Goal: Navigation & Orientation: Find specific page/section

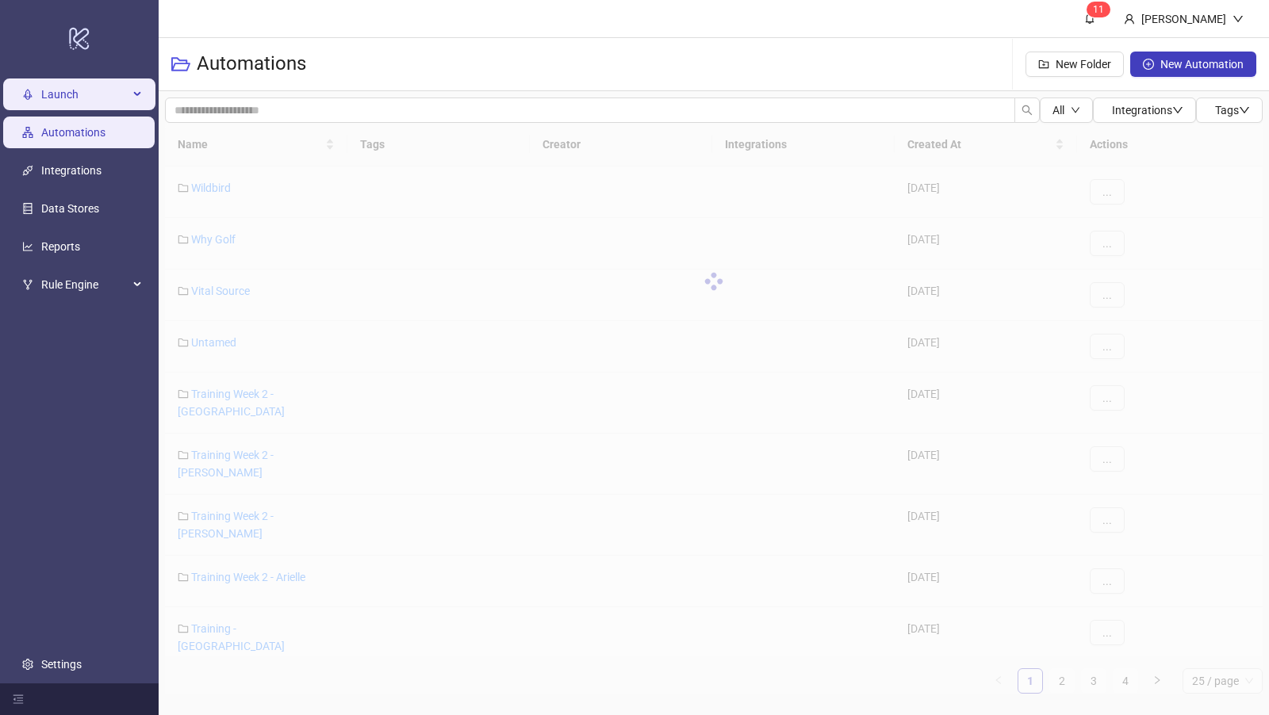
click at [133, 95] on div "Launch" at bounding box center [79, 95] width 152 height 32
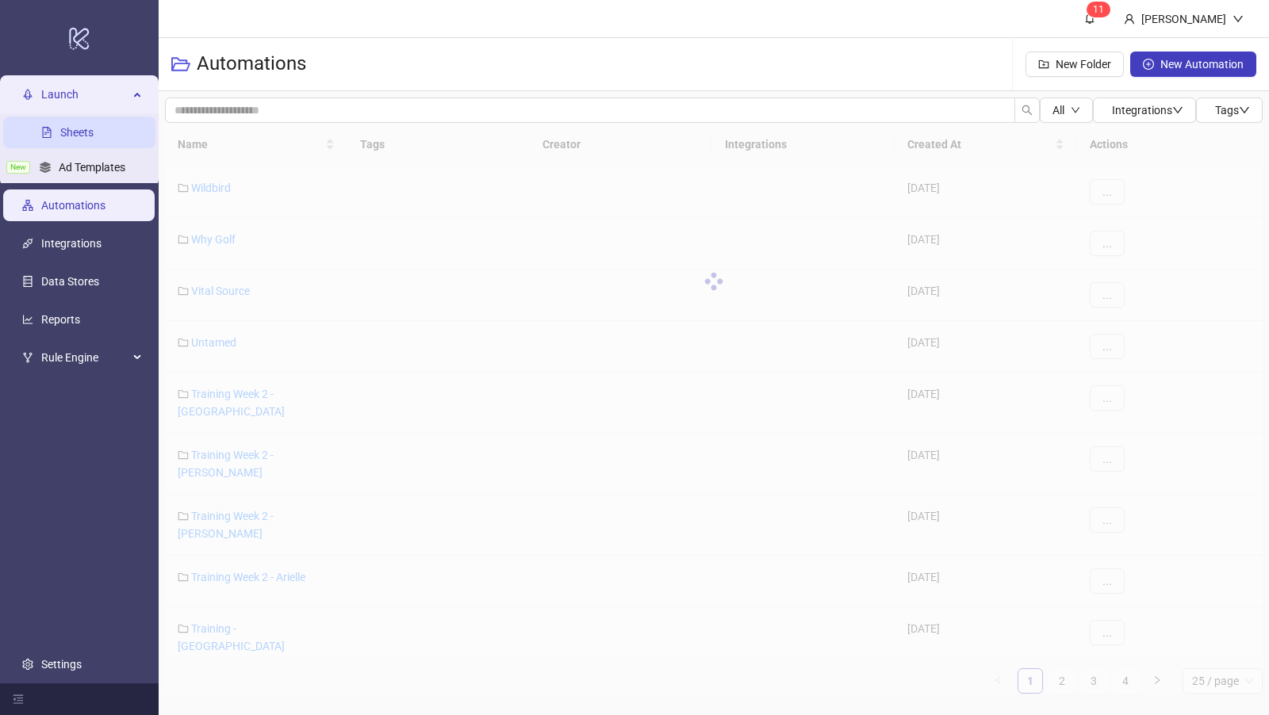
click at [94, 130] on link "Sheets" at bounding box center [76, 132] width 33 height 13
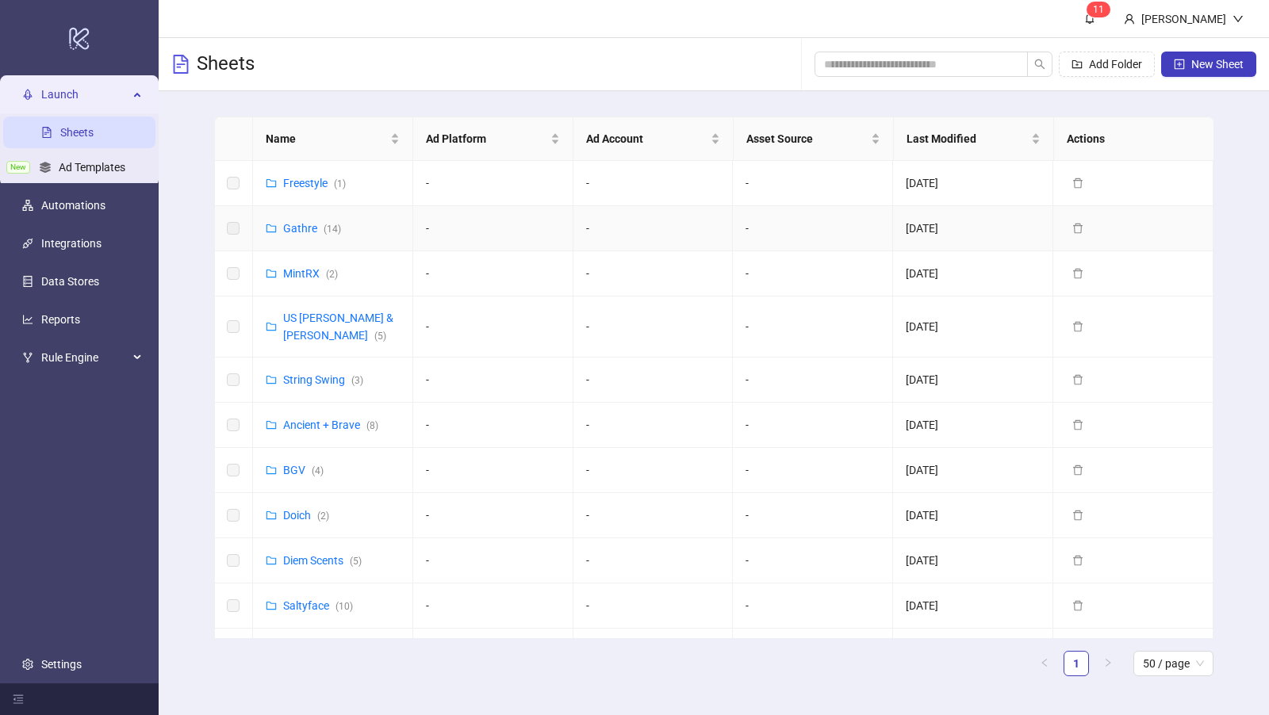
click at [299, 228] on link "Gathre ( 14 )" at bounding box center [312, 228] width 58 height 13
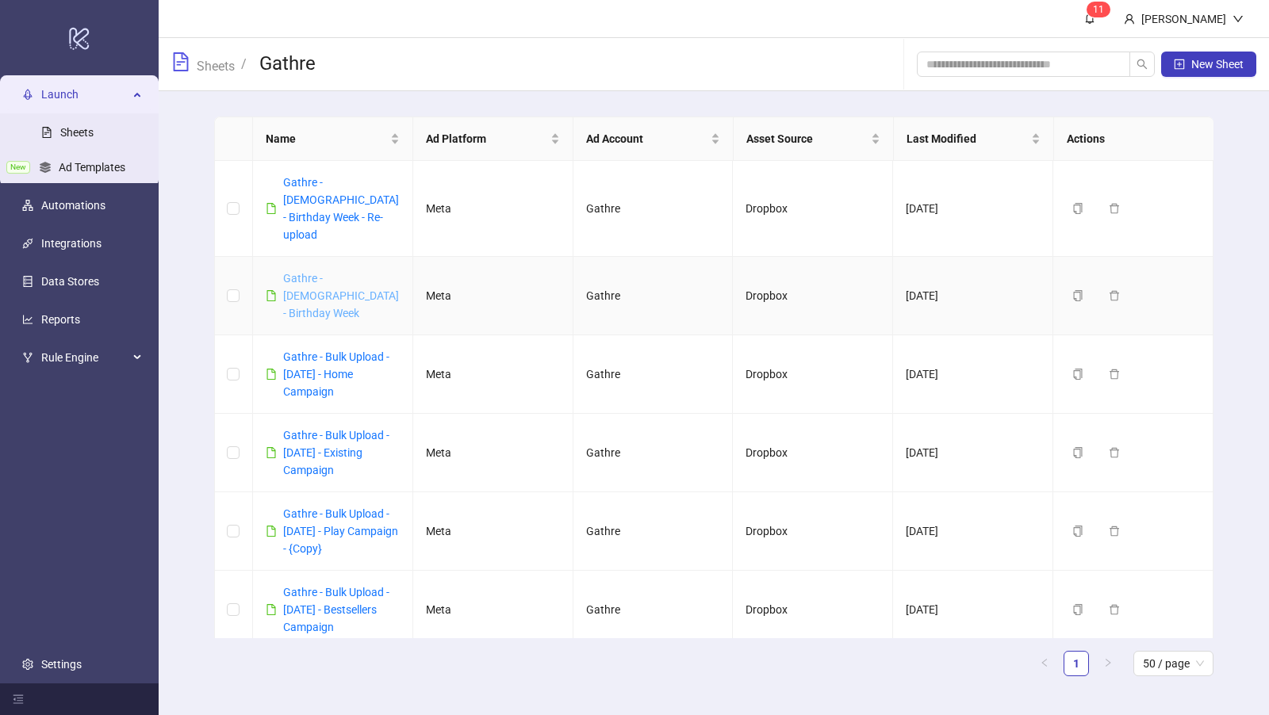
click at [341, 278] on link "Gathre - [DEMOGRAPHIC_DATA] - Birthday Week" at bounding box center [341, 296] width 116 height 48
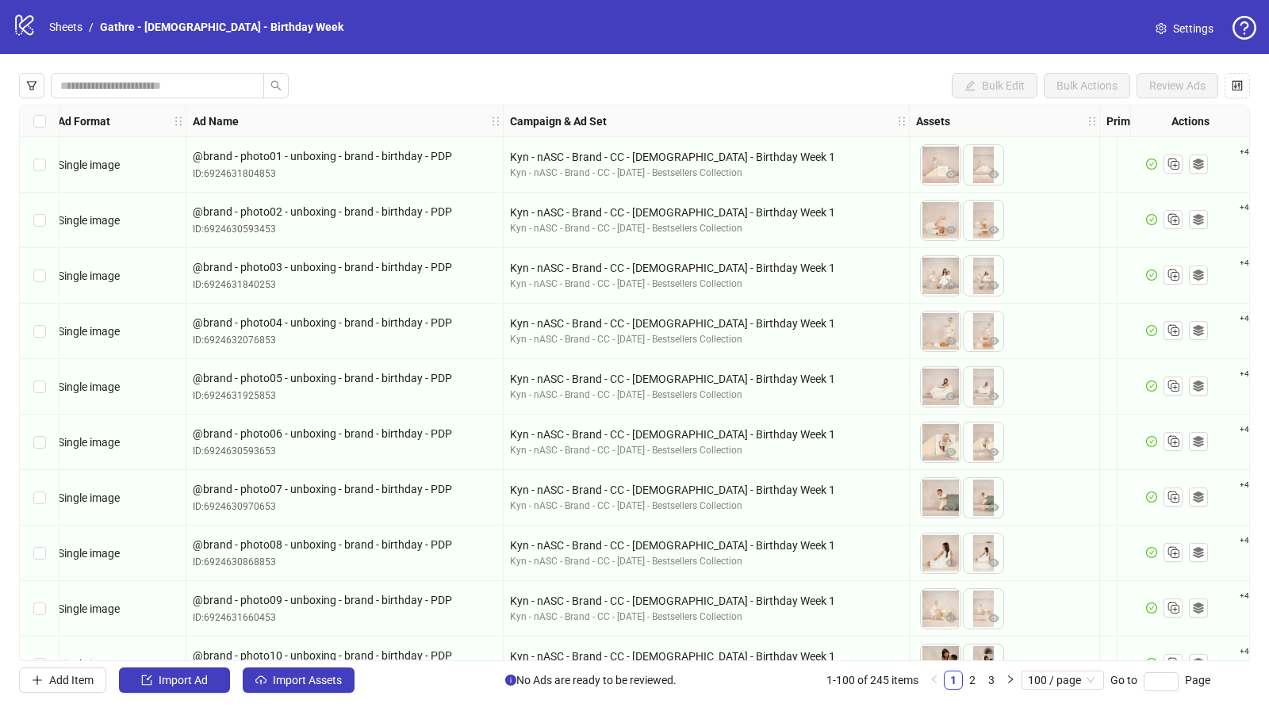
scroll to position [0, 2]
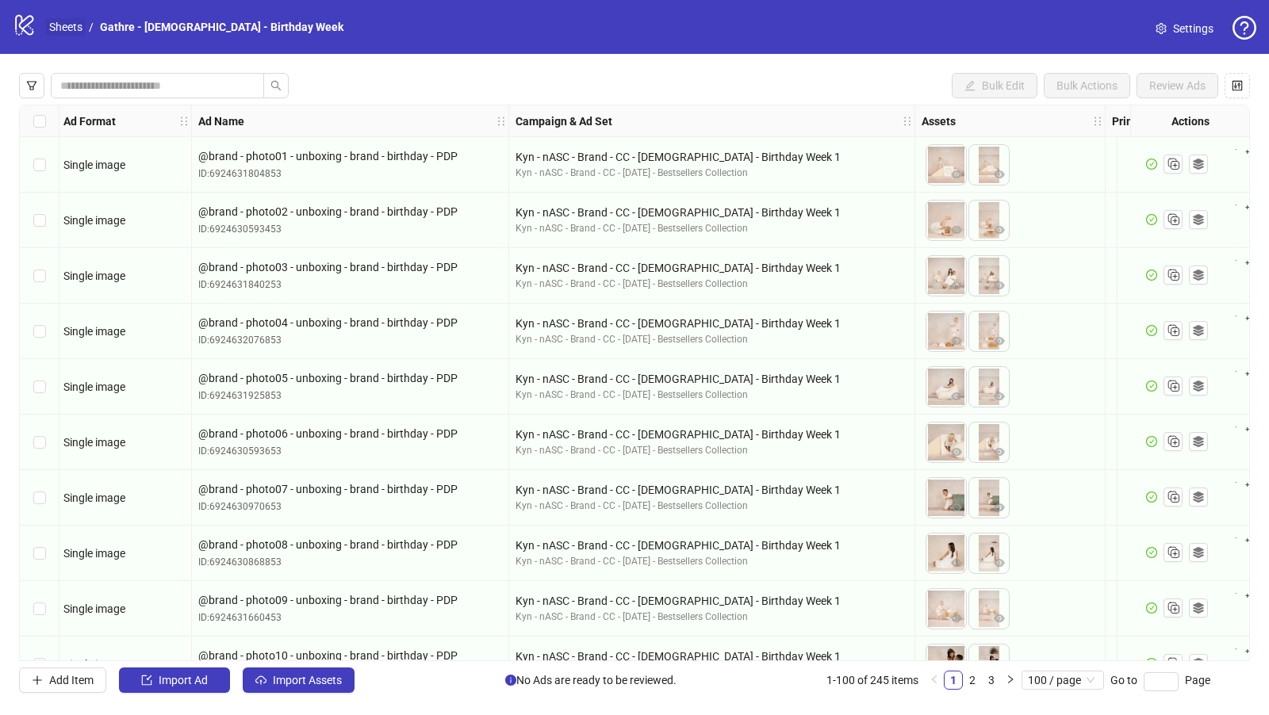
click at [60, 26] on link "Sheets" at bounding box center [66, 26] width 40 height 17
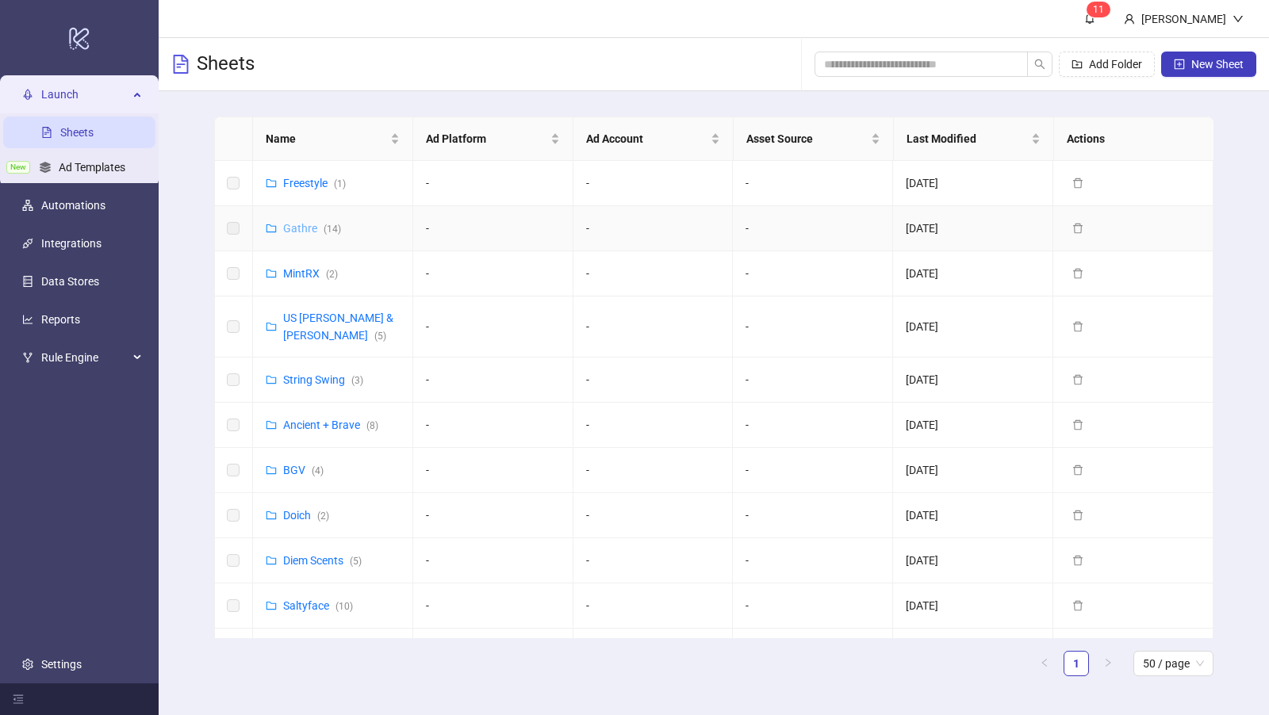
click at [302, 226] on link "Gathre ( 14 )" at bounding box center [312, 228] width 58 height 13
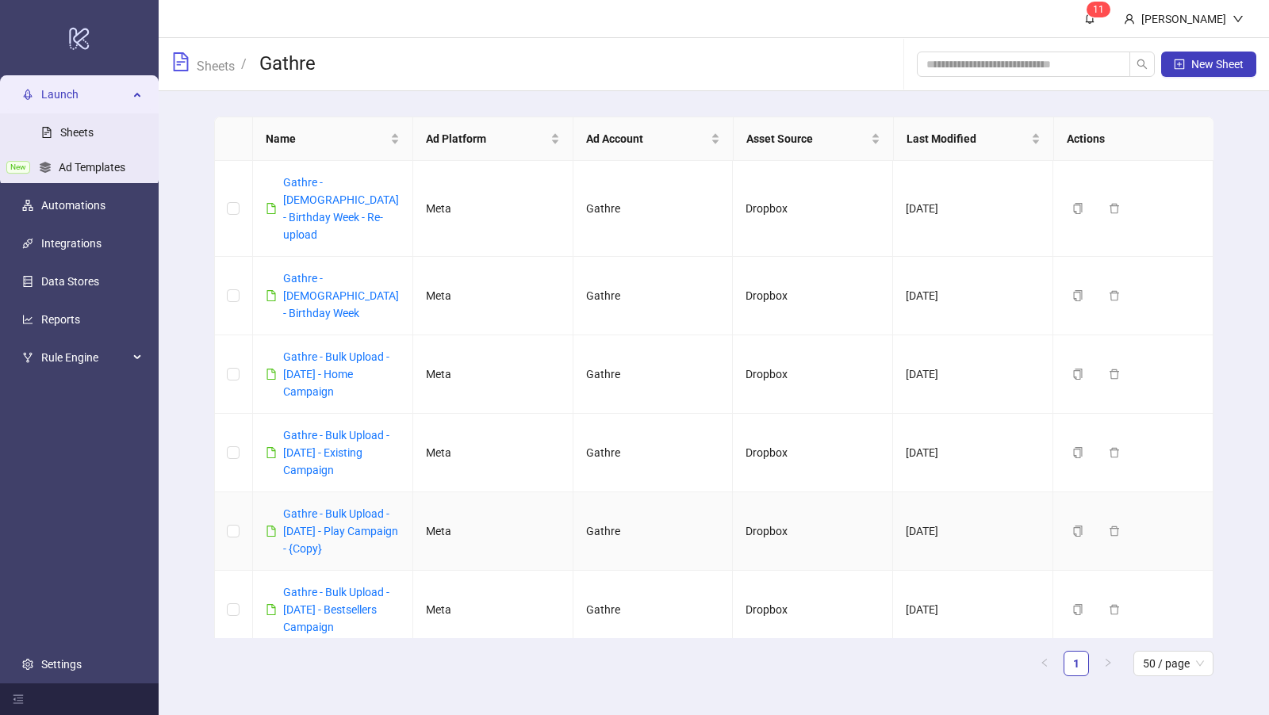
scroll to position [60, 0]
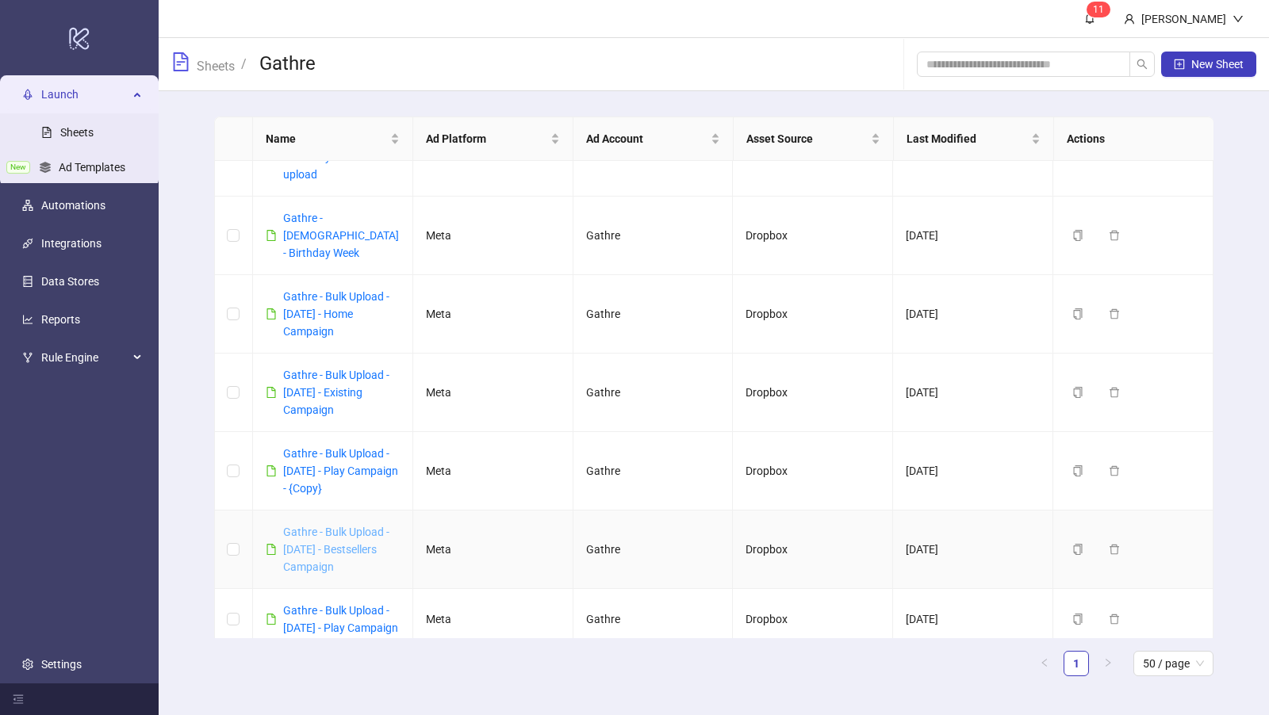
click at [341, 526] on link "Gathre - Bulk Upload - [DATE] - Bestsellers Campaign" at bounding box center [336, 550] width 106 height 48
